Goal: Find specific page/section: Find specific page/section

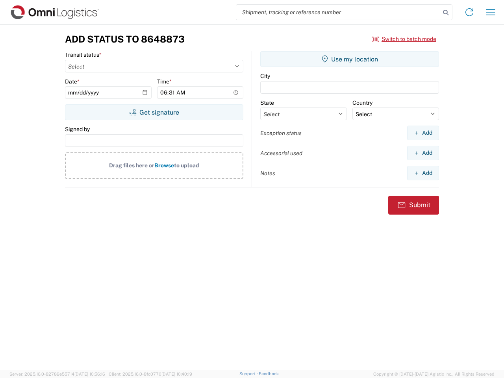
click at [338, 12] on input "search" at bounding box center [338, 12] width 204 height 15
click at [446, 13] on icon at bounding box center [445, 12] width 11 height 11
click at [469, 12] on icon at bounding box center [469, 12] width 13 height 13
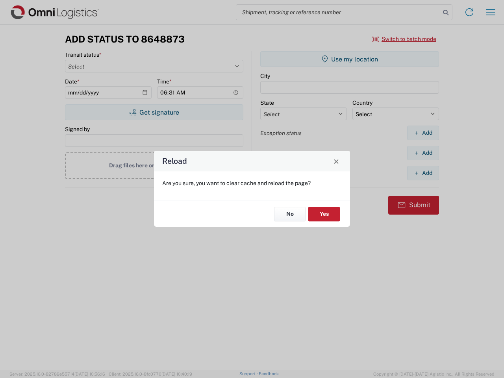
click at [491, 12] on div "Reload Are you sure, you want to clear cache and reload the page? No Yes" at bounding box center [252, 189] width 504 height 378
click at [404, 39] on div "Reload Are you sure, you want to clear cache and reload the page? No Yes" at bounding box center [252, 189] width 504 height 378
click at [154, 112] on div "Reload Are you sure, you want to clear cache and reload the page? No Yes" at bounding box center [252, 189] width 504 height 378
click at [350, 59] on div "Reload Are you sure, you want to clear cache and reload the page? No Yes" at bounding box center [252, 189] width 504 height 378
click at [423, 133] on div "Reload Are you sure, you want to clear cache and reload the page? No Yes" at bounding box center [252, 189] width 504 height 378
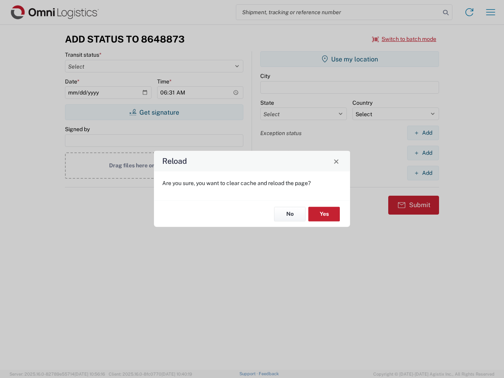
click at [423, 153] on div "Reload Are you sure, you want to clear cache and reload the page? No Yes" at bounding box center [252, 189] width 504 height 378
click at [423, 173] on div "Reload Are you sure, you want to clear cache and reload the page? No Yes" at bounding box center [252, 189] width 504 height 378
